Goal: Task Accomplishment & Management: Manage account settings

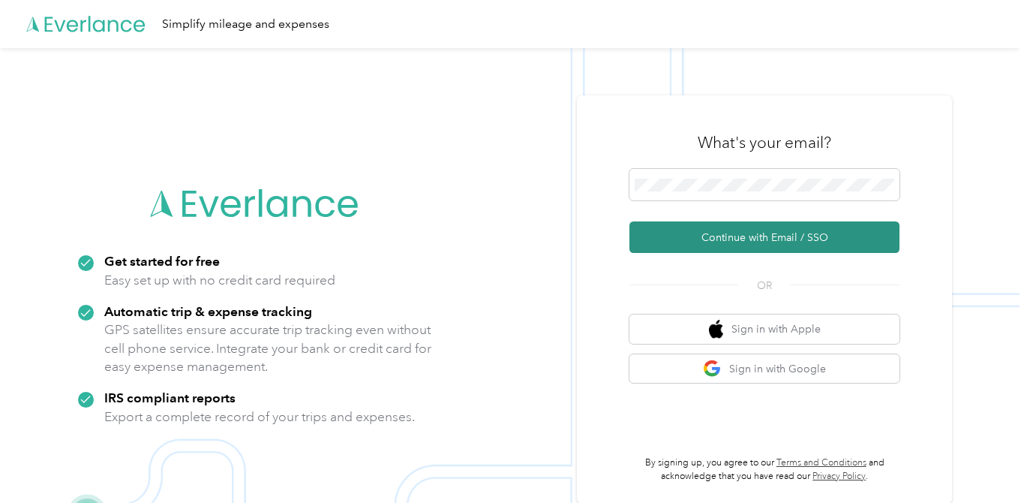
click at [747, 237] on button "Continue with Email / SSO" at bounding box center [765, 237] width 270 height 32
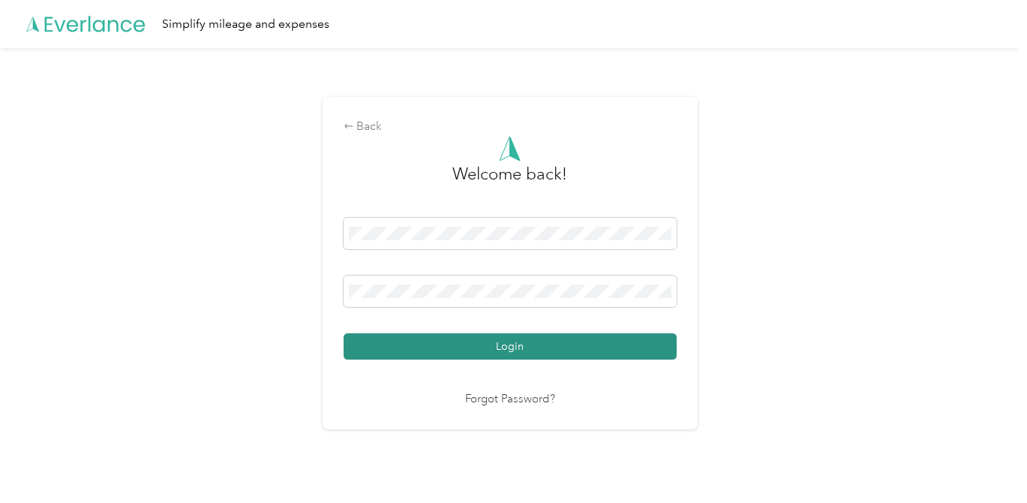
click at [520, 352] on button "Login" at bounding box center [510, 346] width 333 height 26
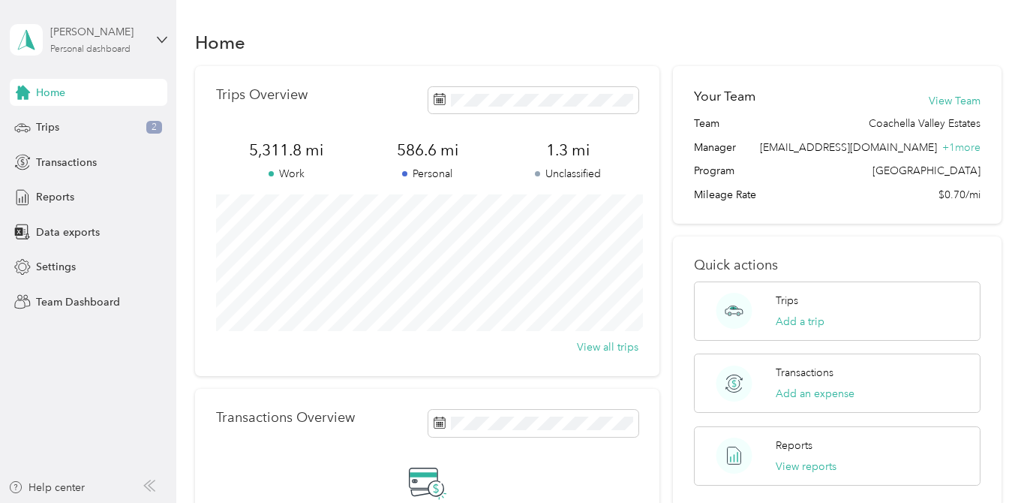
click at [135, 41] on div "[PERSON_NAME] Personal dashboard" at bounding box center [97, 39] width 94 height 30
click at [71, 131] on div "Team dashboard" at bounding box center [167, 123] width 295 height 26
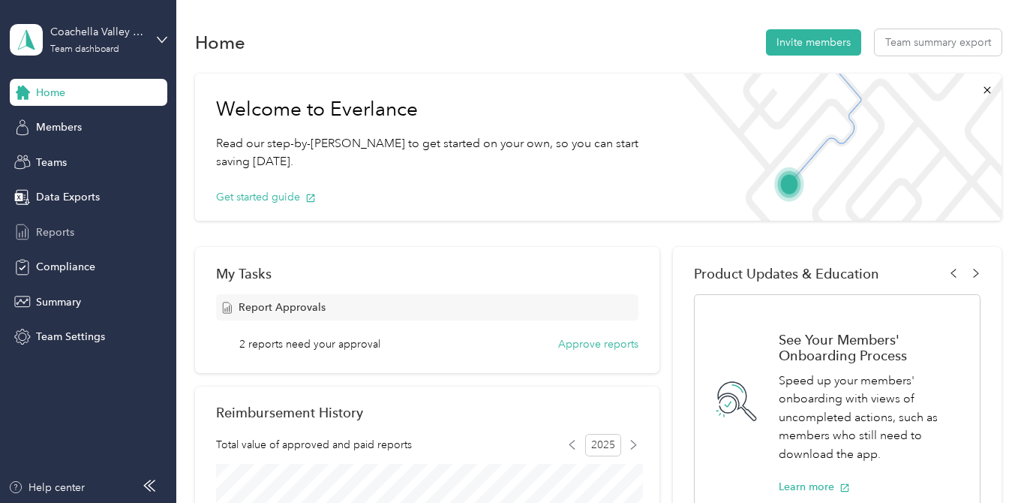
click at [51, 231] on span "Reports" at bounding box center [55, 232] width 38 height 16
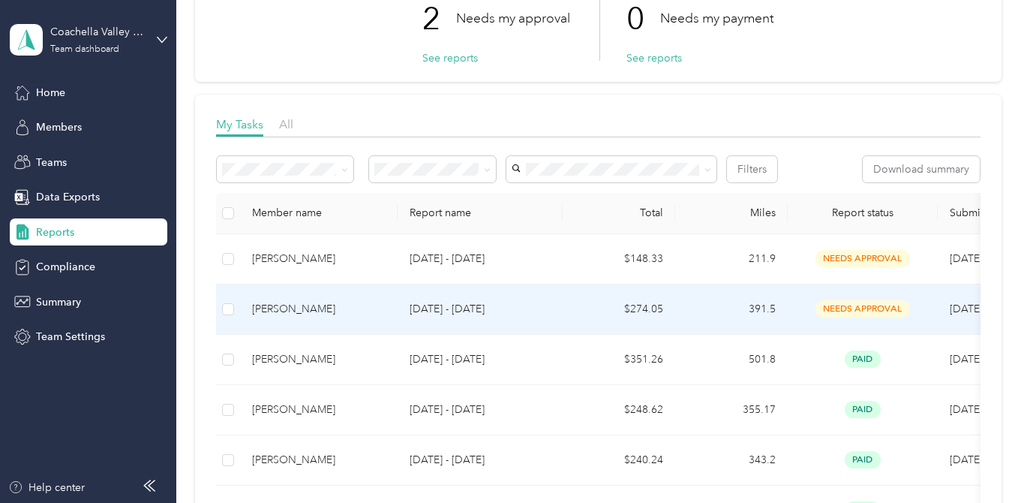
scroll to position [131, 0]
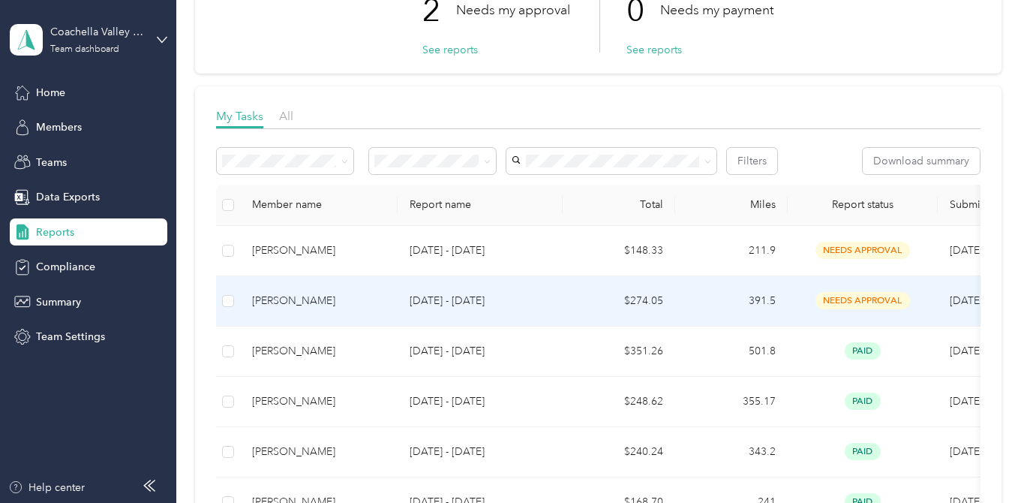
click at [537, 304] on p "[DATE] - [DATE]" at bounding box center [480, 301] width 141 height 17
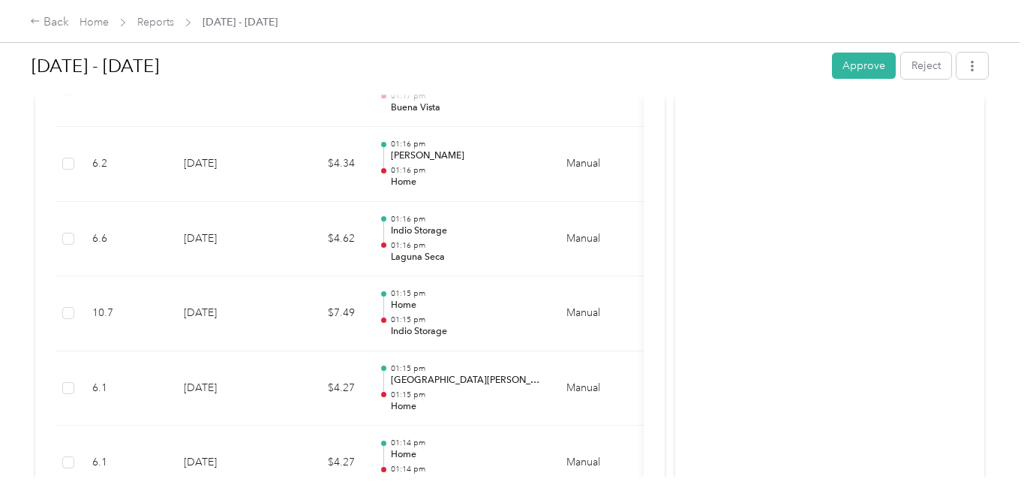
scroll to position [2586, 0]
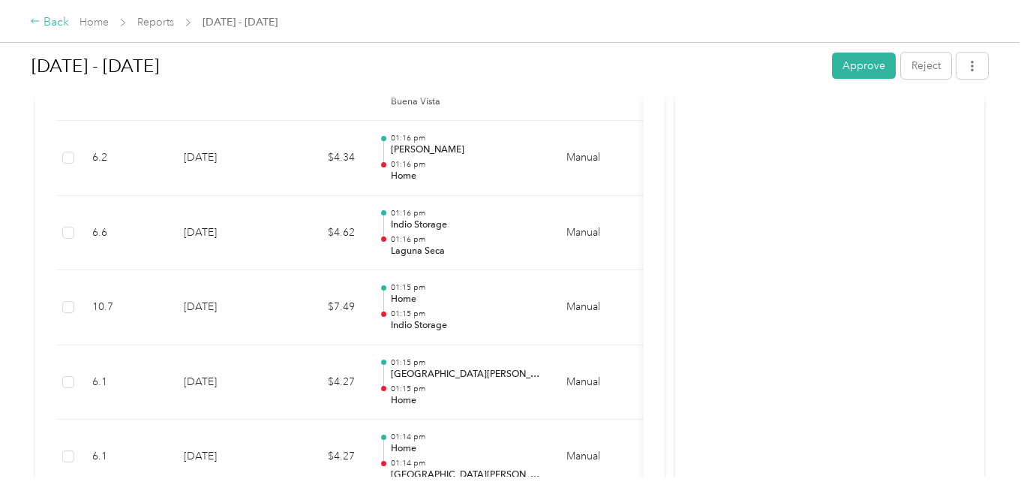
click at [40, 20] on icon at bounding box center [35, 21] width 11 height 11
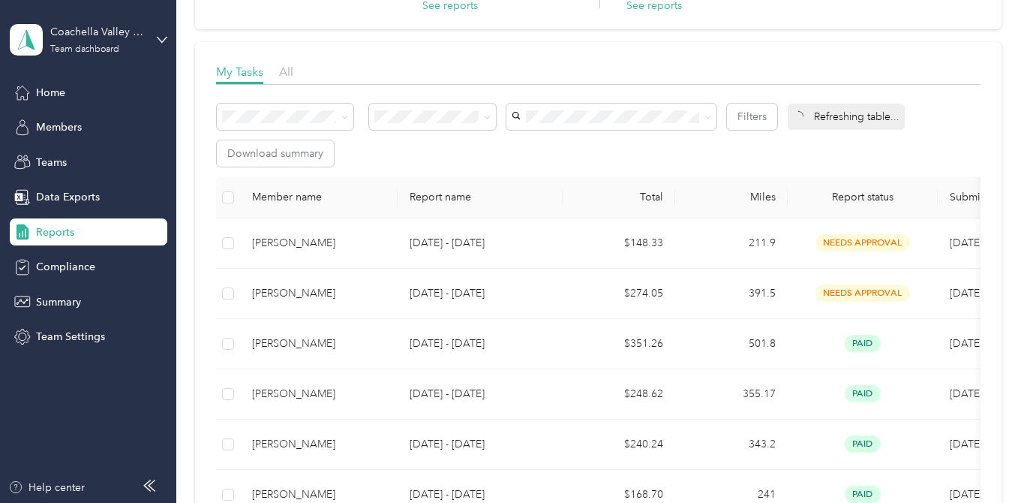
scroll to position [252, 0]
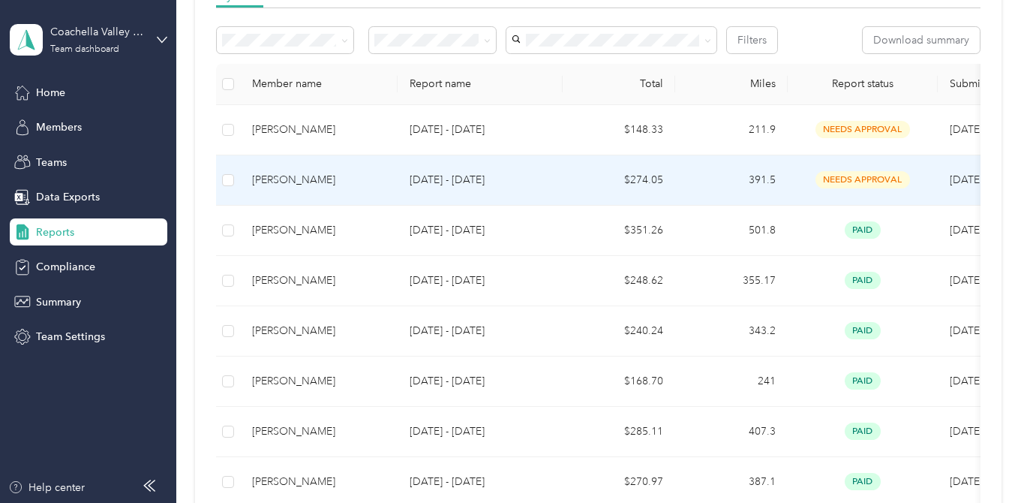
click at [493, 181] on p "[DATE] - [DATE]" at bounding box center [480, 180] width 141 height 17
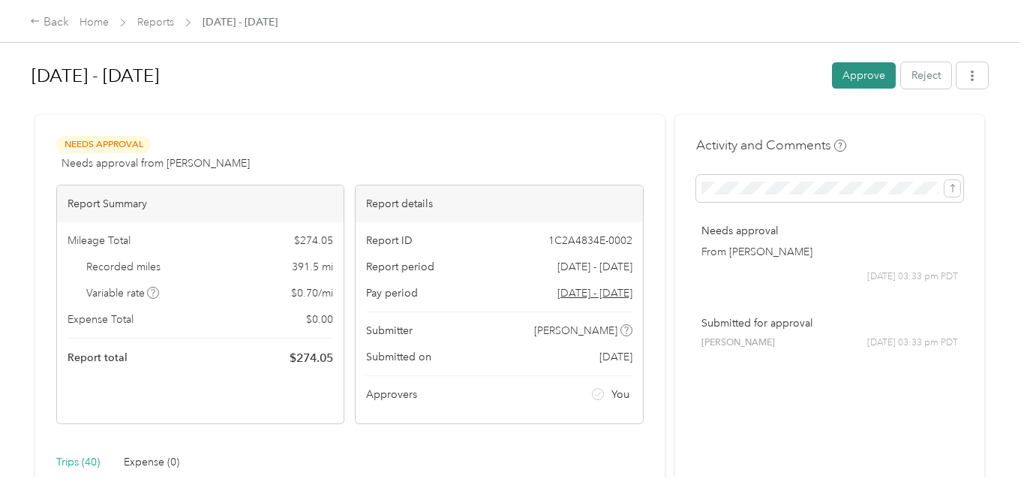
click at [867, 71] on button "Approve" at bounding box center [864, 75] width 64 height 26
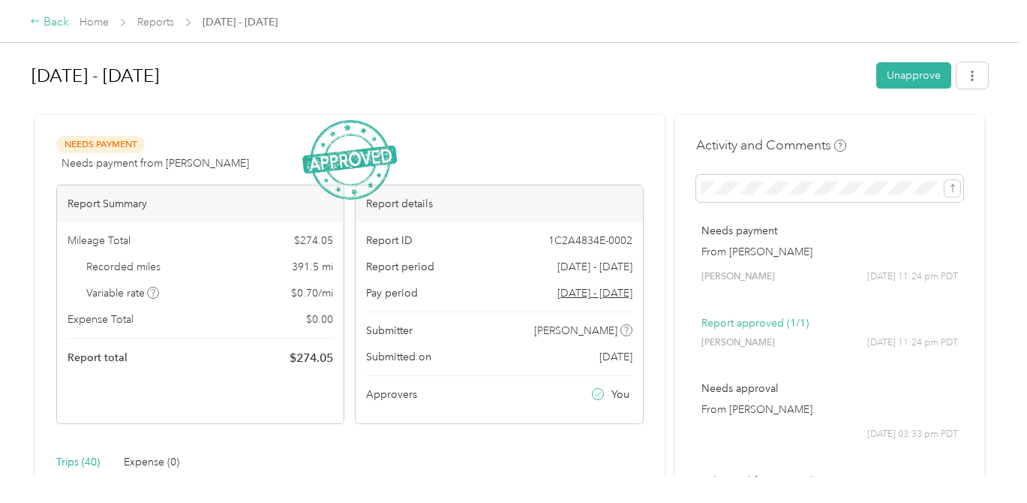
click at [50, 23] on div "Back" at bounding box center [49, 23] width 39 height 18
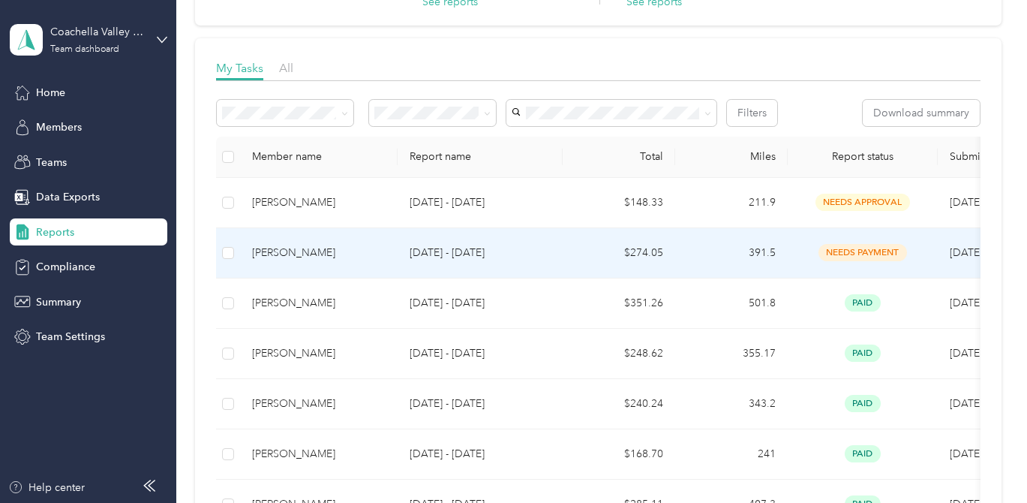
scroll to position [143, 0]
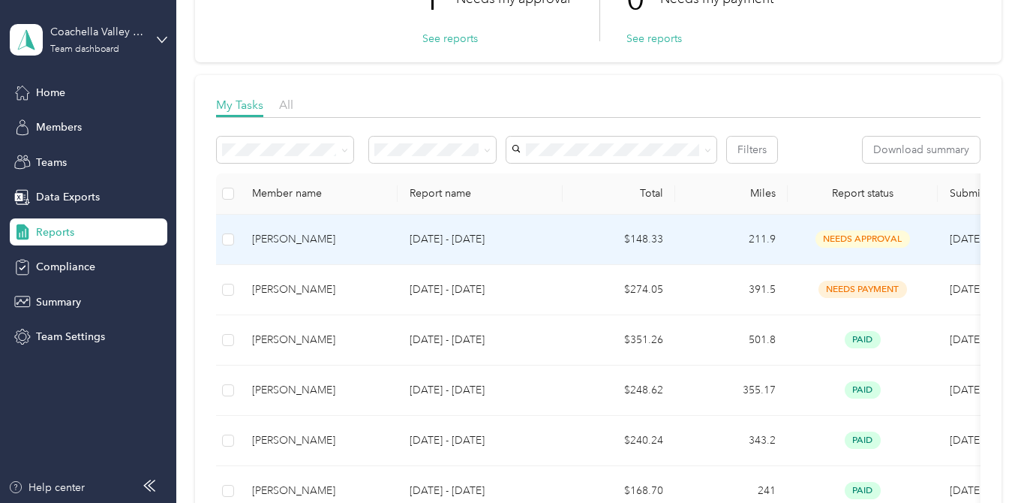
click at [705, 244] on td "211.9" at bounding box center [731, 240] width 113 height 50
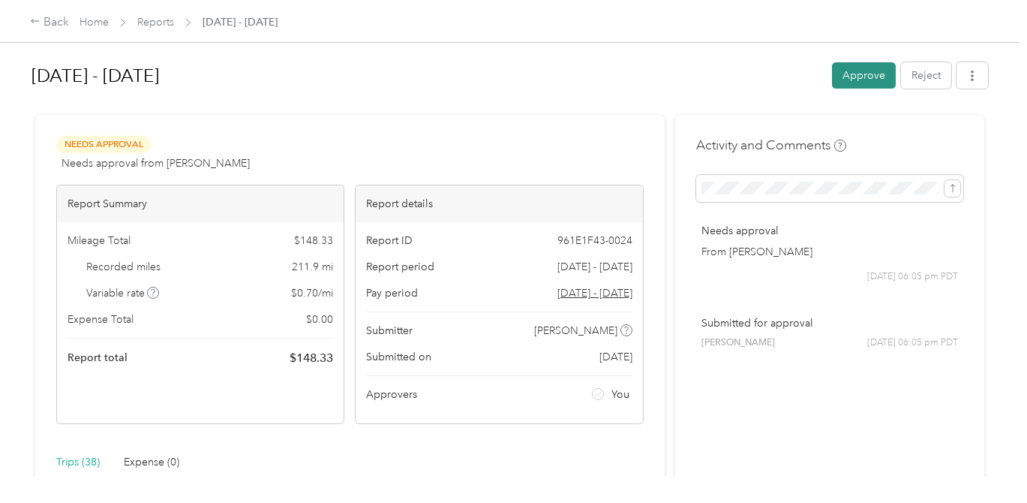
click at [867, 74] on button "Approve" at bounding box center [864, 75] width 64 height 26
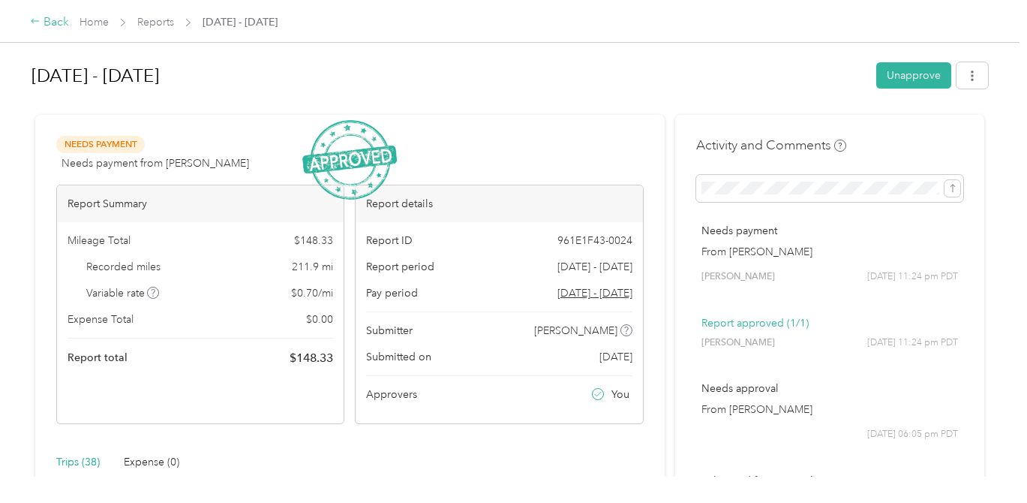
click at [44, 27] on div "Back" at bounding box center [49, 23] width 39 height 18
